Goal: Find specific page/section: Find specific page/section

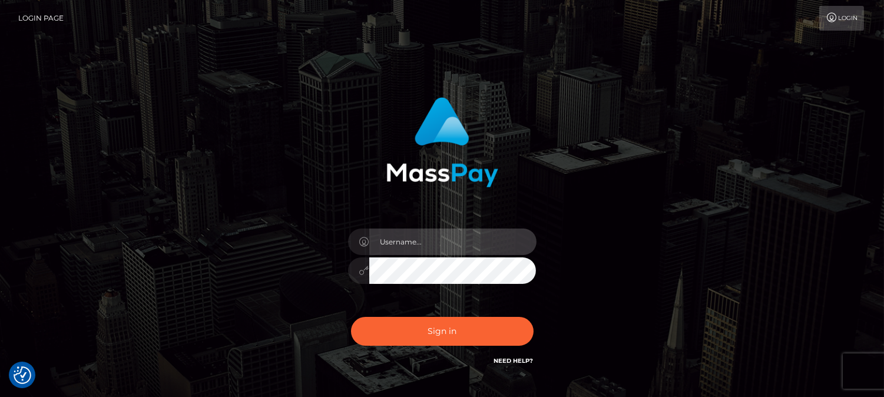
type input "[DOMAIN_NAME]"
drag, startPoint x: 626, startPoint y: 242, endPoint x: 825, endPoint y: 372, distance: 237.6
click at [626, 242] on div "fr.es Sign in" at bounding box center [443, 238] width 672 height 300
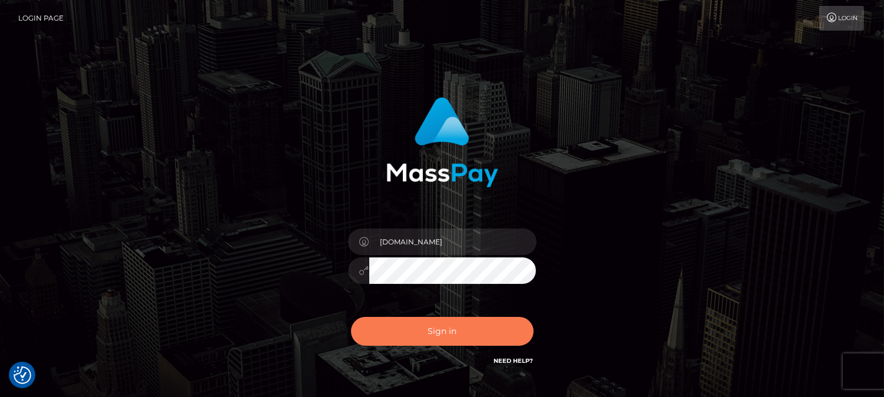
click at [428, 333] on button "Sign in" at bounding box center [442, 331] width 183 height 29
type input "[DOMAIN_NAME]"
click at [428, 340] on button "Sign in" at bounding box center [442, 331] width 183 height 29
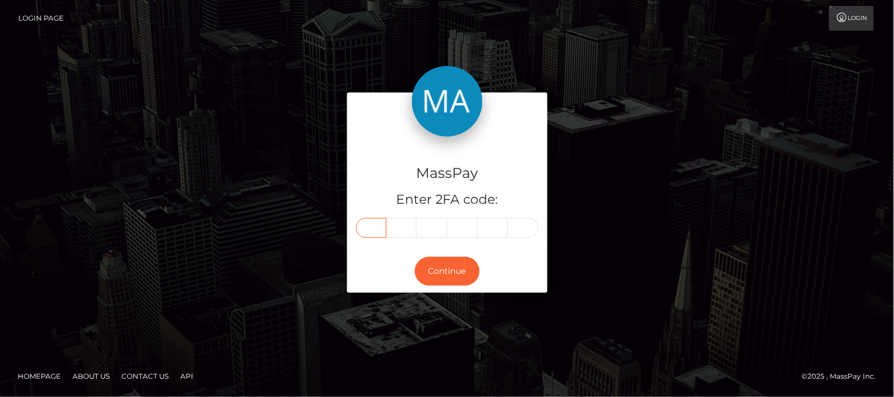
click at [378, 225] on input "text" at bounding box center [371, 228] width 31 height 20
type input "6"
type input "1"
type input "4"
type input "5"
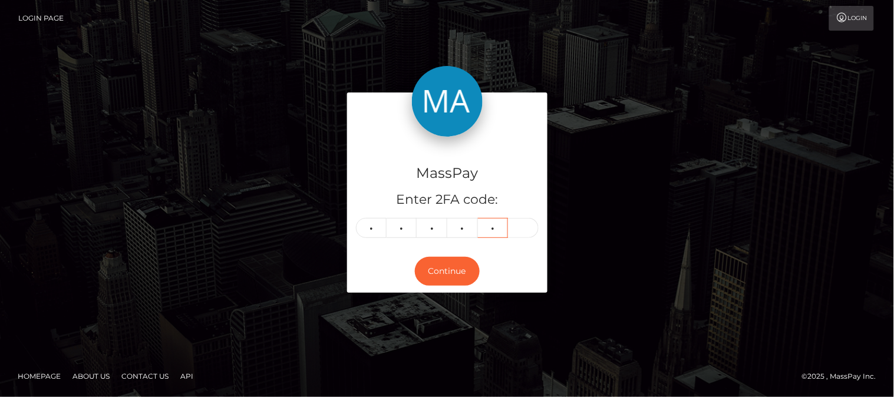
type input "3"
type input "2"
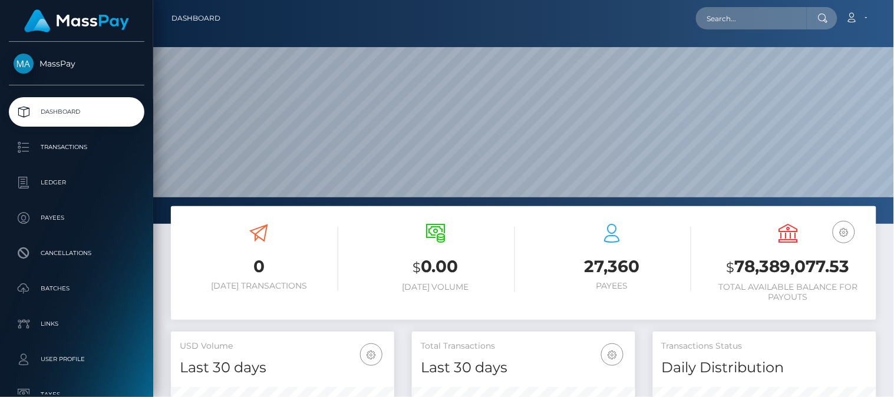
scroll to position [209, 224]
click at [716, 16] on input "text" at bounding box center [751, 18] width 111 height 22
paste input "lopinas77@gmail.com"
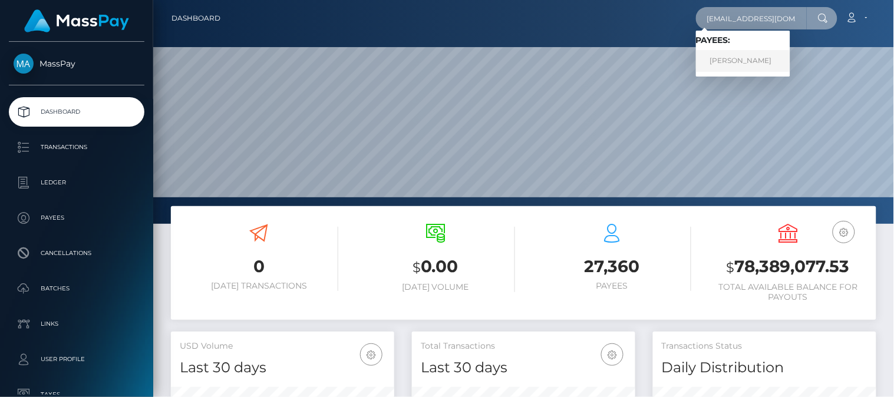
type input "lopinas77@gmail.com"
click at [738, 53] on link "MANTAS SALKAUSKAS" at bounding box center [743, 61] width 94 height 22
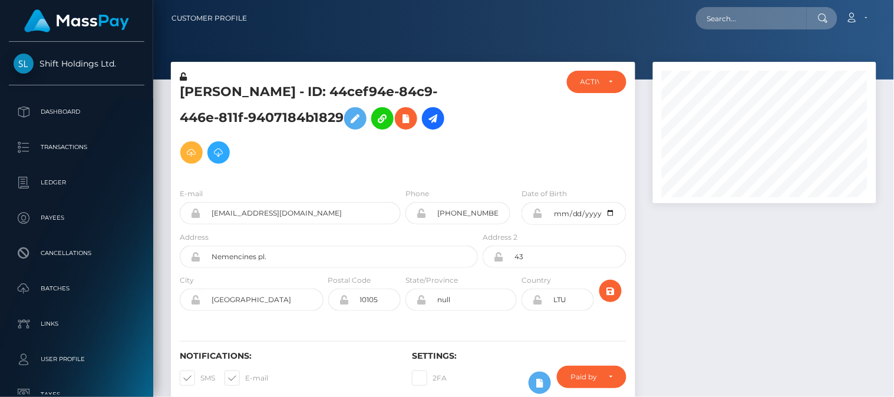
scroll to position [141, 224]
click at [693, 287] on div at bounding box center [764, 240] width 241 height 356
click at [680, 236] on div at bounding box center [764, 240] width 241 height 356
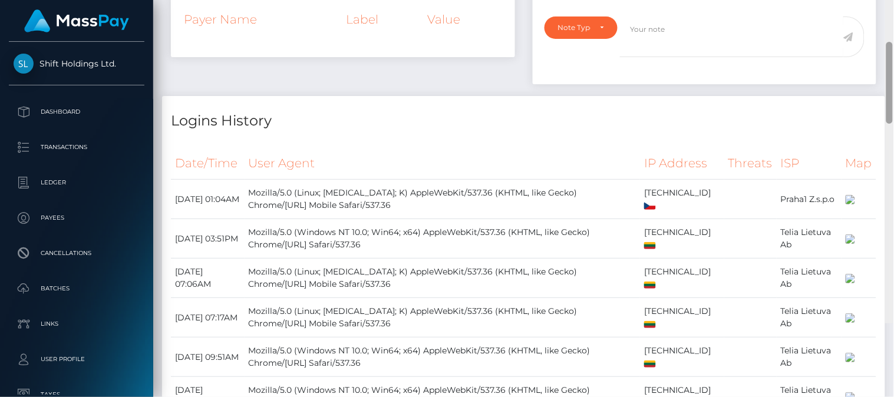
scroll to position [458, 0]
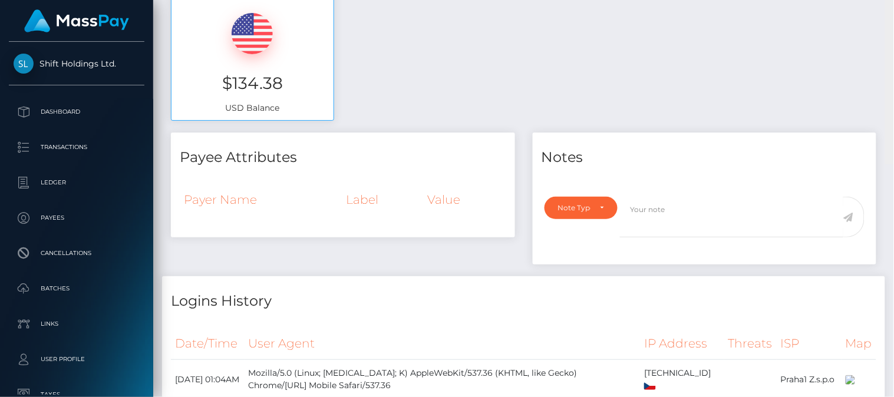
drag, startPoint x: 888, startPoint y: 289, endPoint x: 887, endPoint y: -15, distance: 304.0
click at [887, 0] on html "Shift Holdings Ltd. Dashboard Transactions Ledger Payees Batches" at bounding box center [447, 198] width 894 height 397
